Goal: Task Accomplishment & Management: Manage account settings

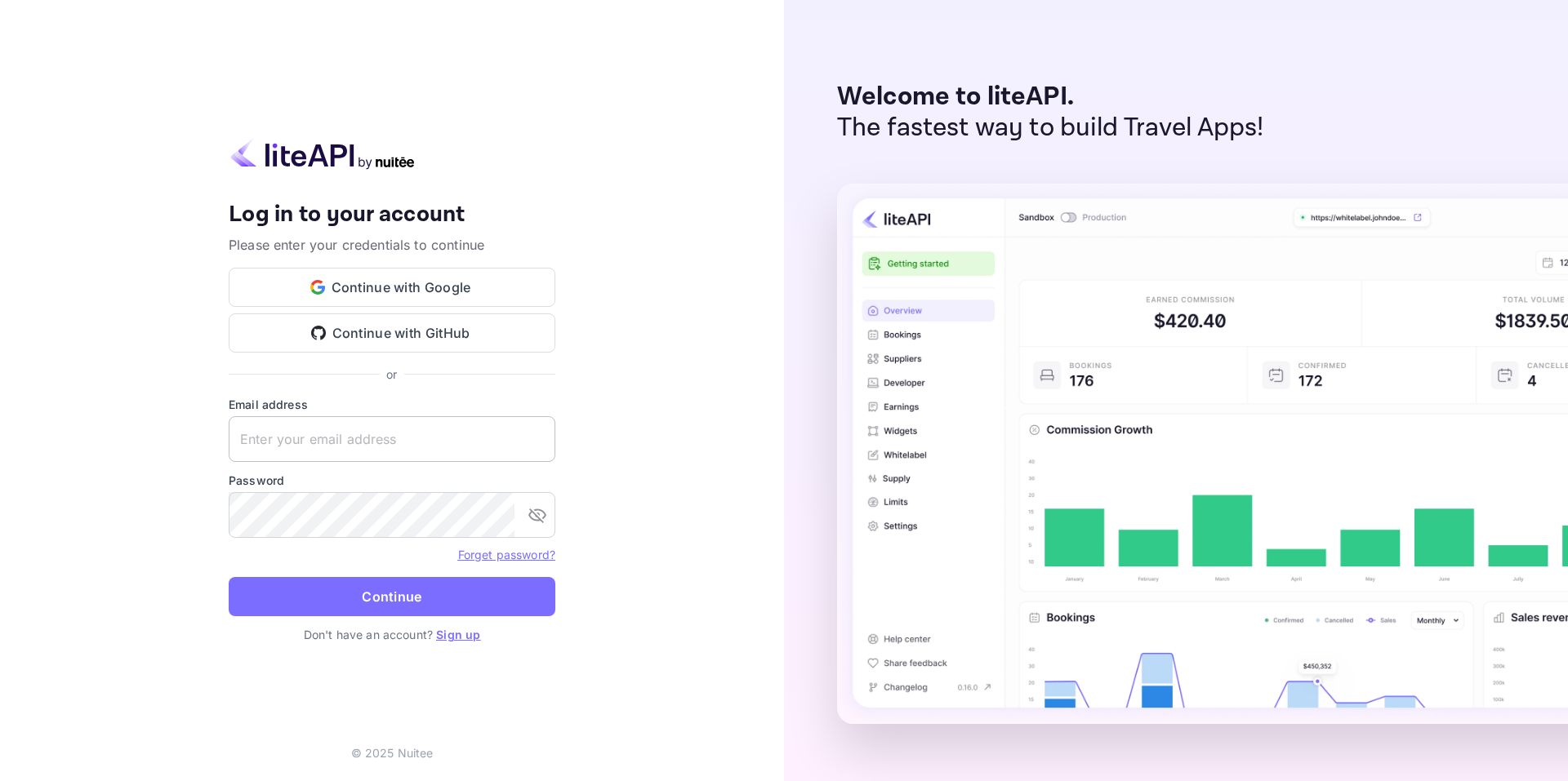
type input "[EMAIL_ADDRESS][PERSON_NAME][DOMAIN_NAME]"
drag, startPoint x: 325, startPoint y: 436, endPoint x: 227, endPoint y: 430, distance: 98.2
click at [227, 430] on div "Your account has been created successfully, a confirmation link has been sent t…" at bounding box center [392, 390] width 784 height 781
click at [536, 513] on icon "toggle password visibility" at bounding box center [537, 514] width 20 height 20
click at [226, 508] on div "Your account has been created successfully, a confirmation link has been sent t…" at bounding box center [392, 390] width 784 height 781
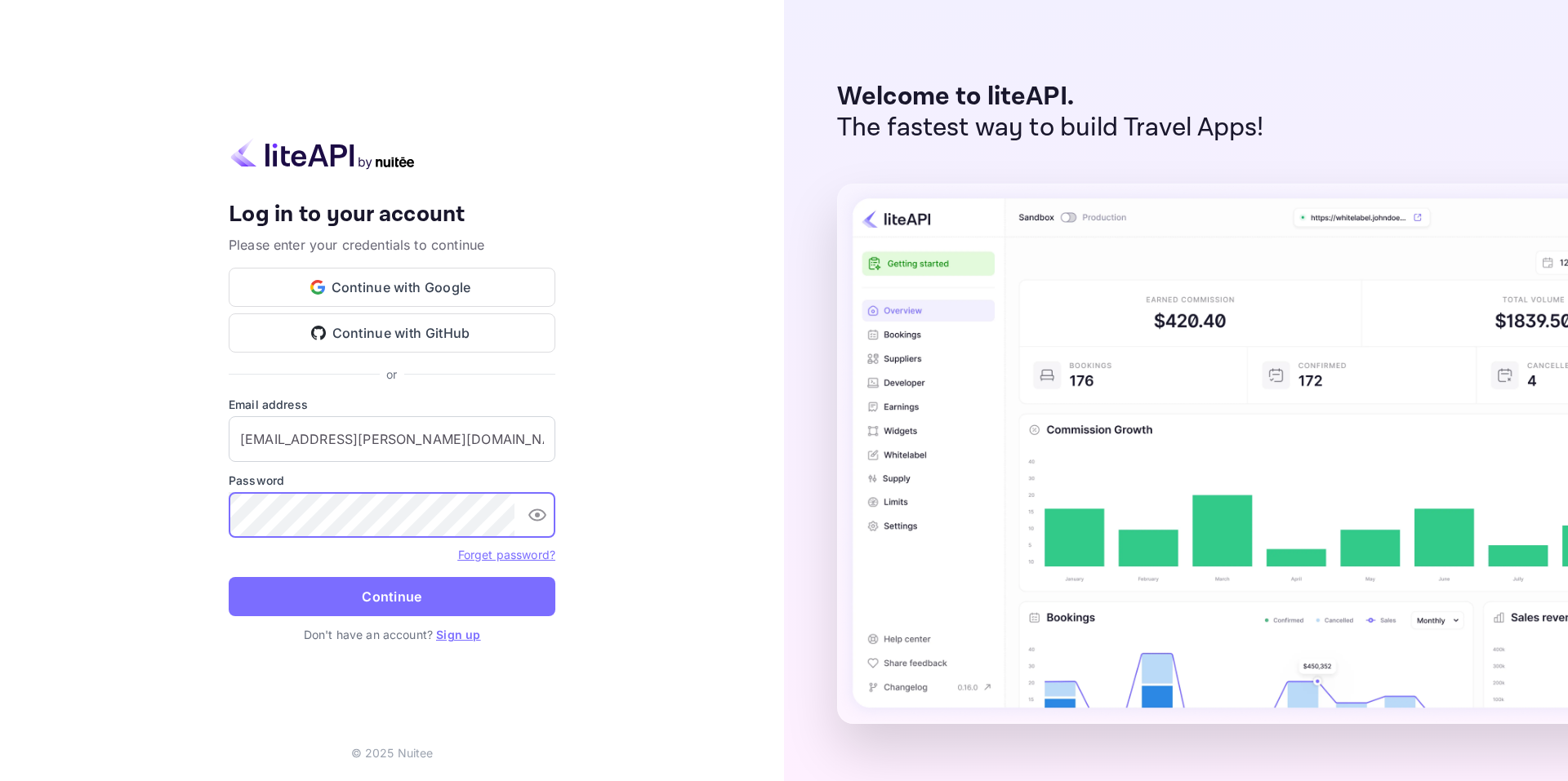
click at [271, 394] on div "Your account has been created successfully, a confirmation link has been sent t…" at bounding box center [392, 391] width 327 height 506
